Goal: Task Accomplishment & Management: Manage account settings

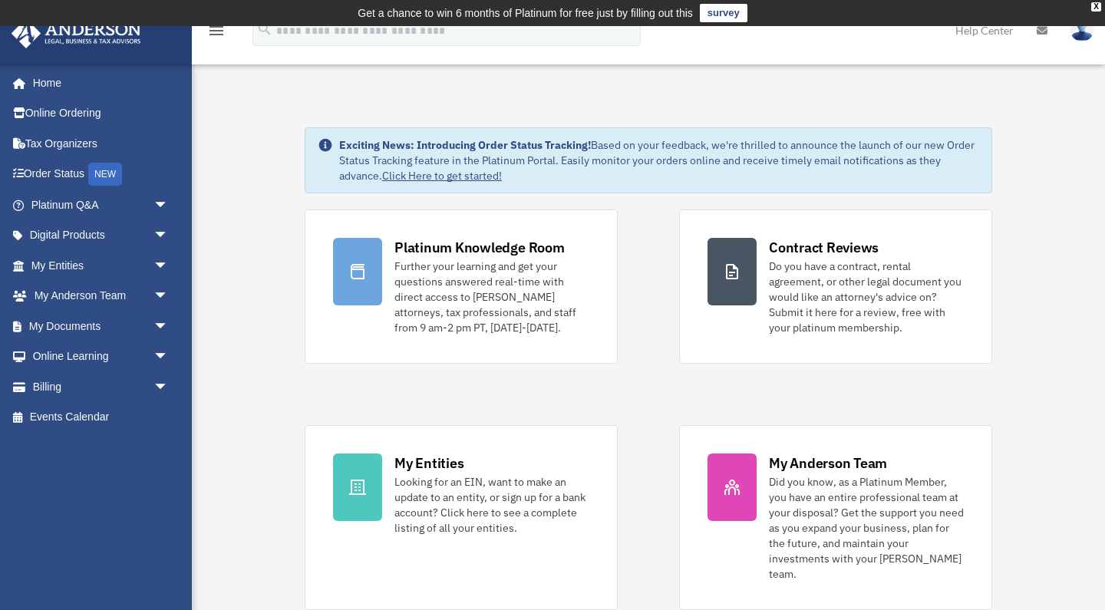
click at [1080, 33] on img at bounding box center [1081, 30] width 23 height 22
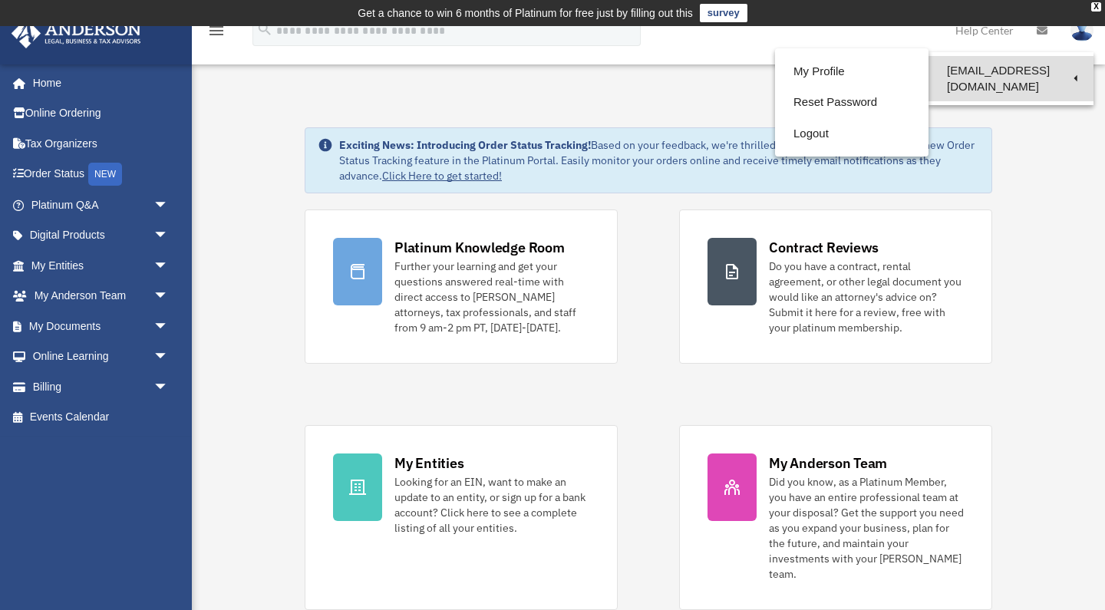
click at [1002, 75] on link "[EMAIL_ADDRESS][DOMAIN_NAME]" at bounding box center [1010, 78] width 165 height 45
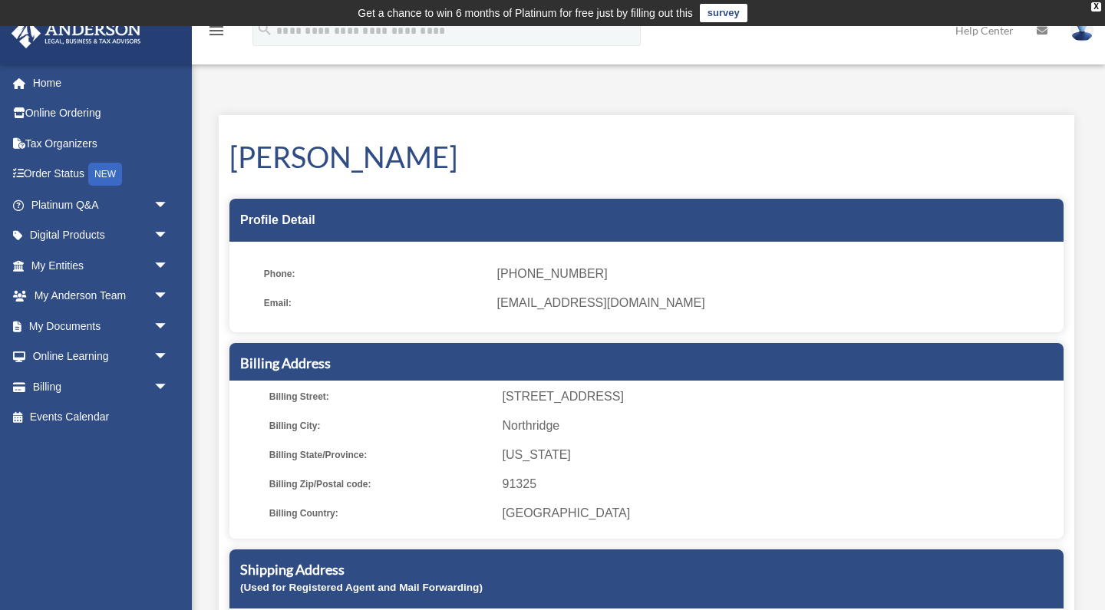
click at [1080, 32] on img at bounding box center [1081, 30] width 23 height 22
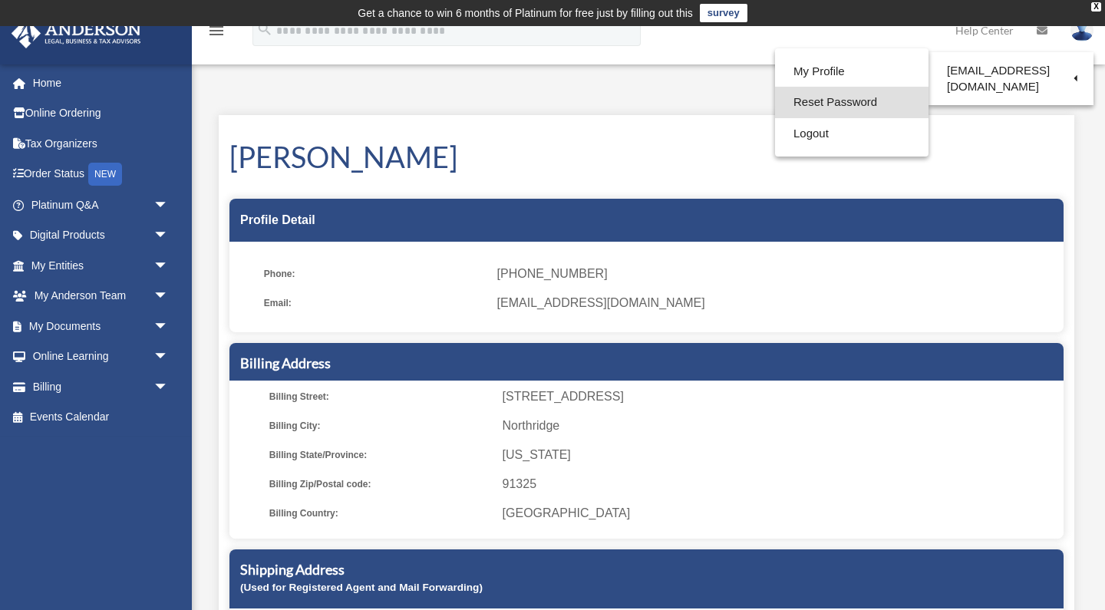
click at [859, 97] on link "Reset Password" at bounding box center [851, 102] width 153 height 31
